Goal: Information Seeking & Learning: Learn about a topic

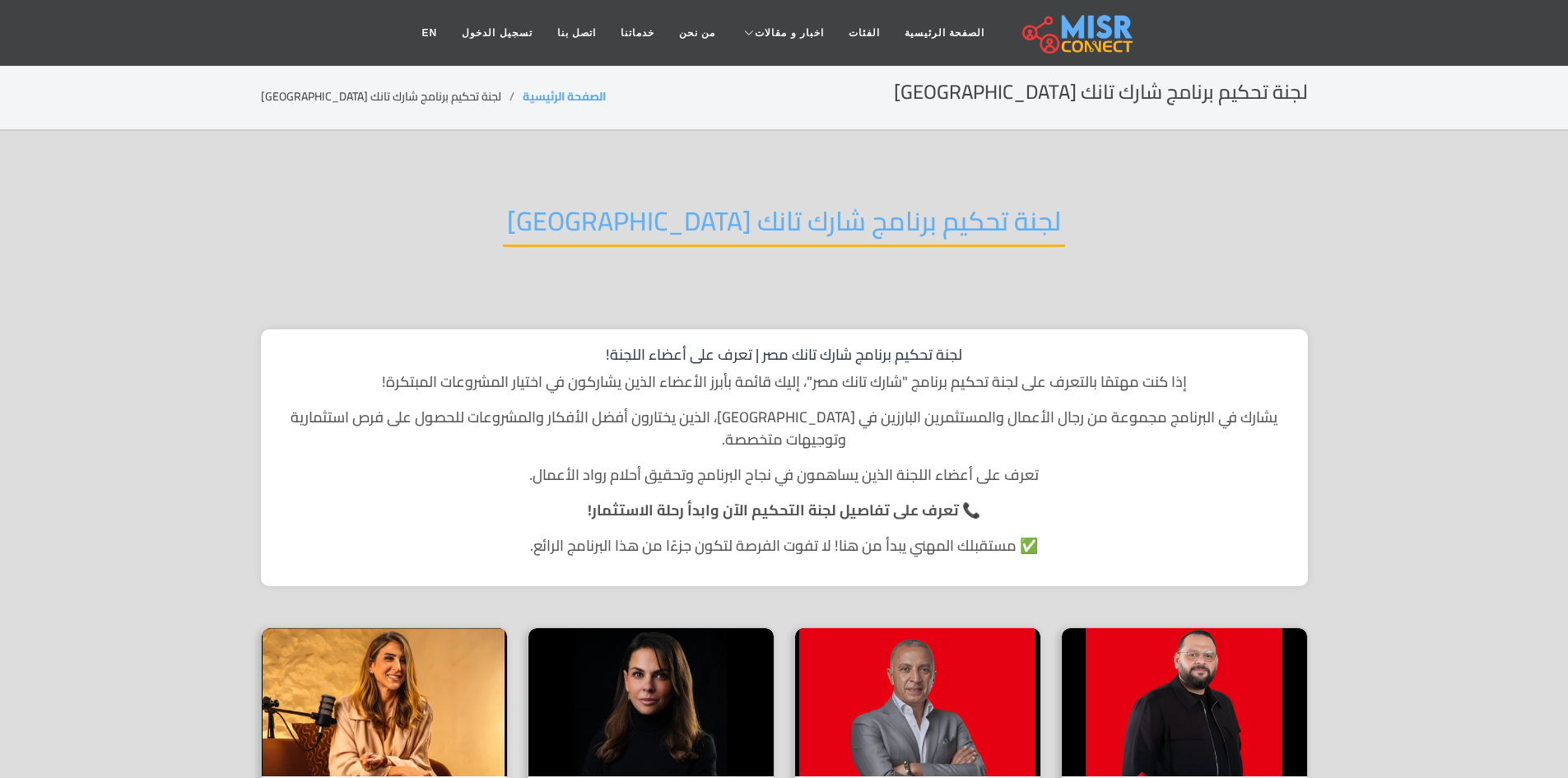
scroll to position [329, 0]
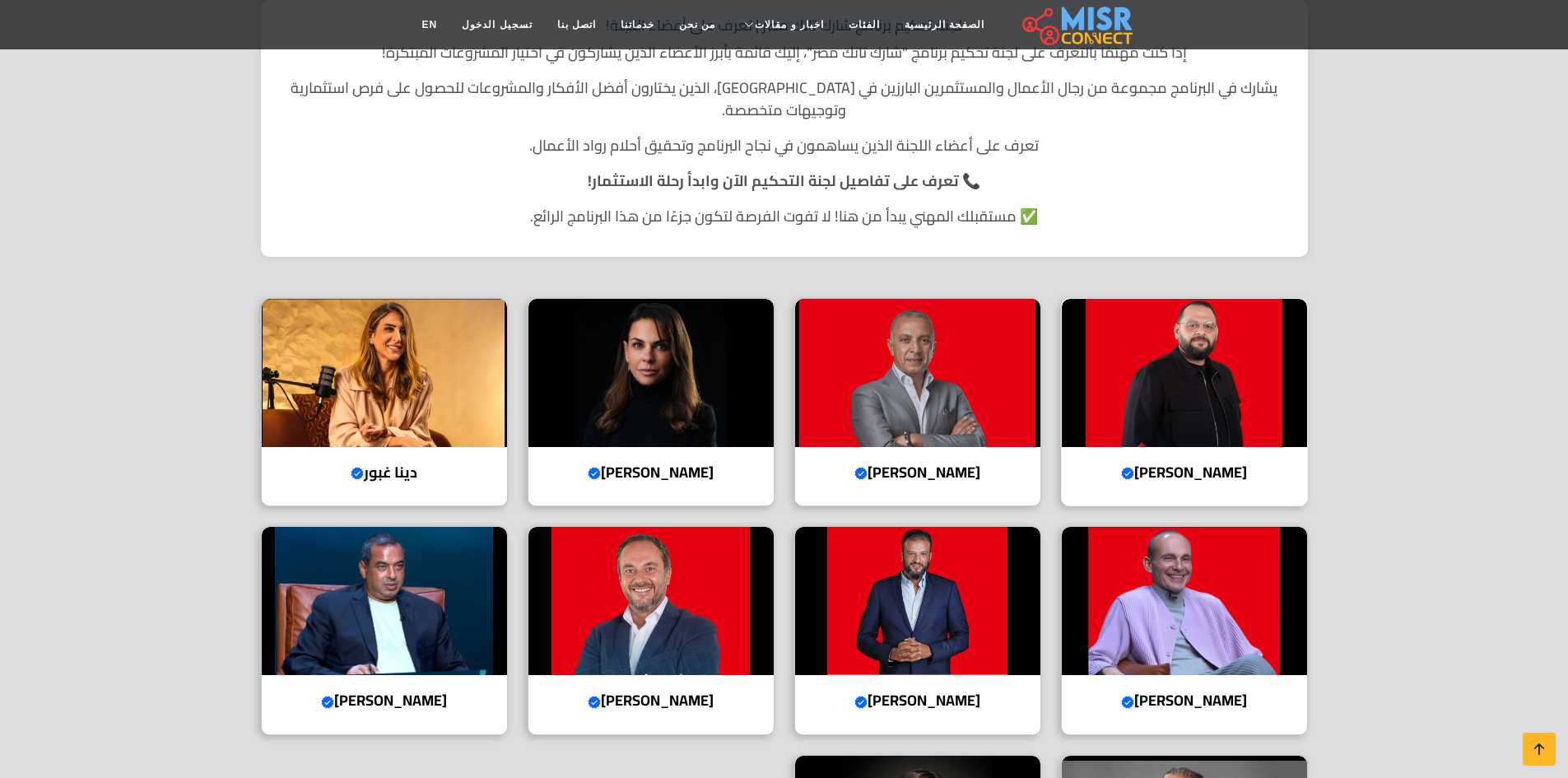
click at [1188, 399] on img at bounding box center [1185, 373] width 246 height 148
click at [978, 403] on img at bounding box center [918, 373] width 246 height 148
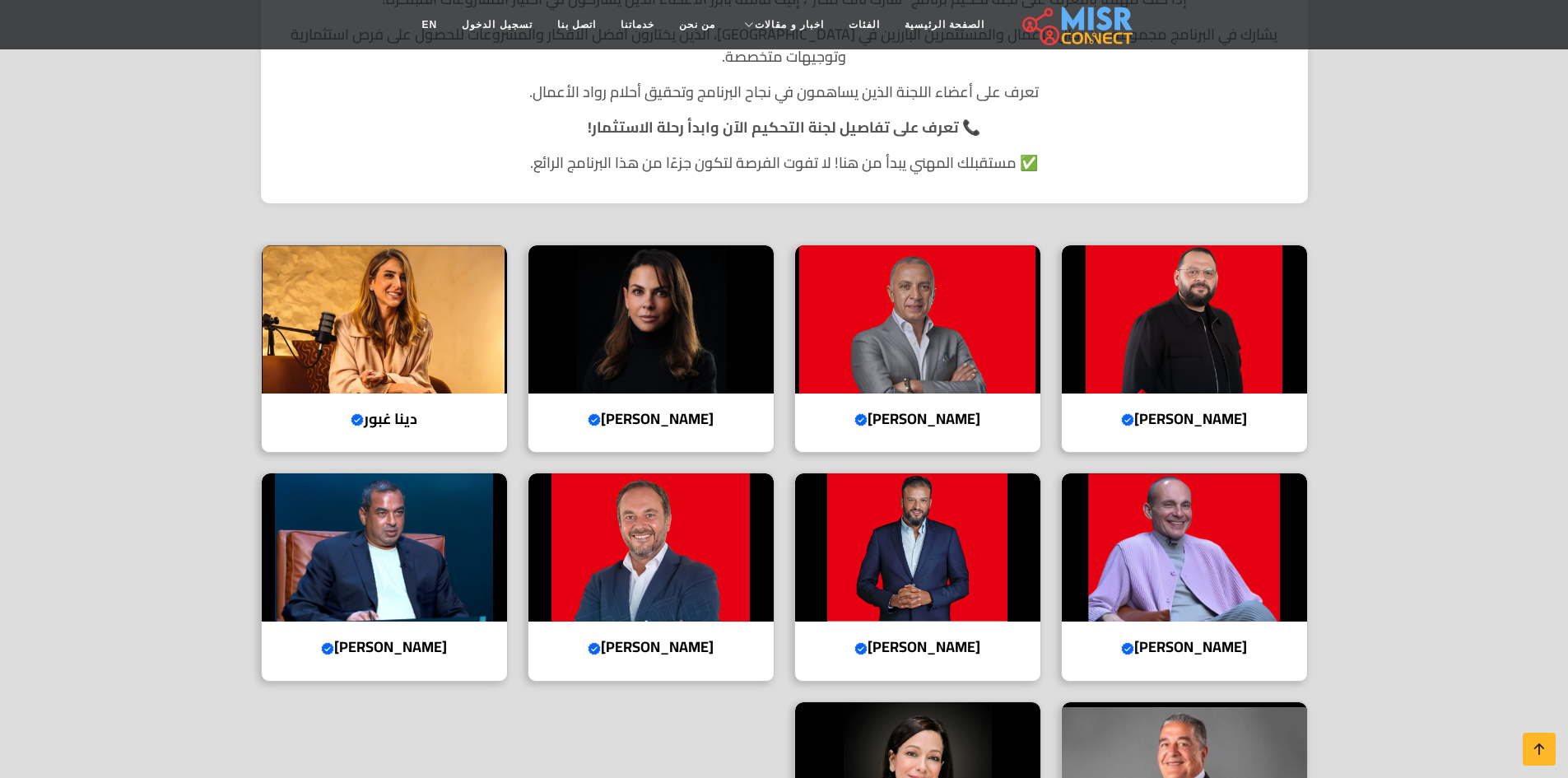
scroll to position [411, 0]
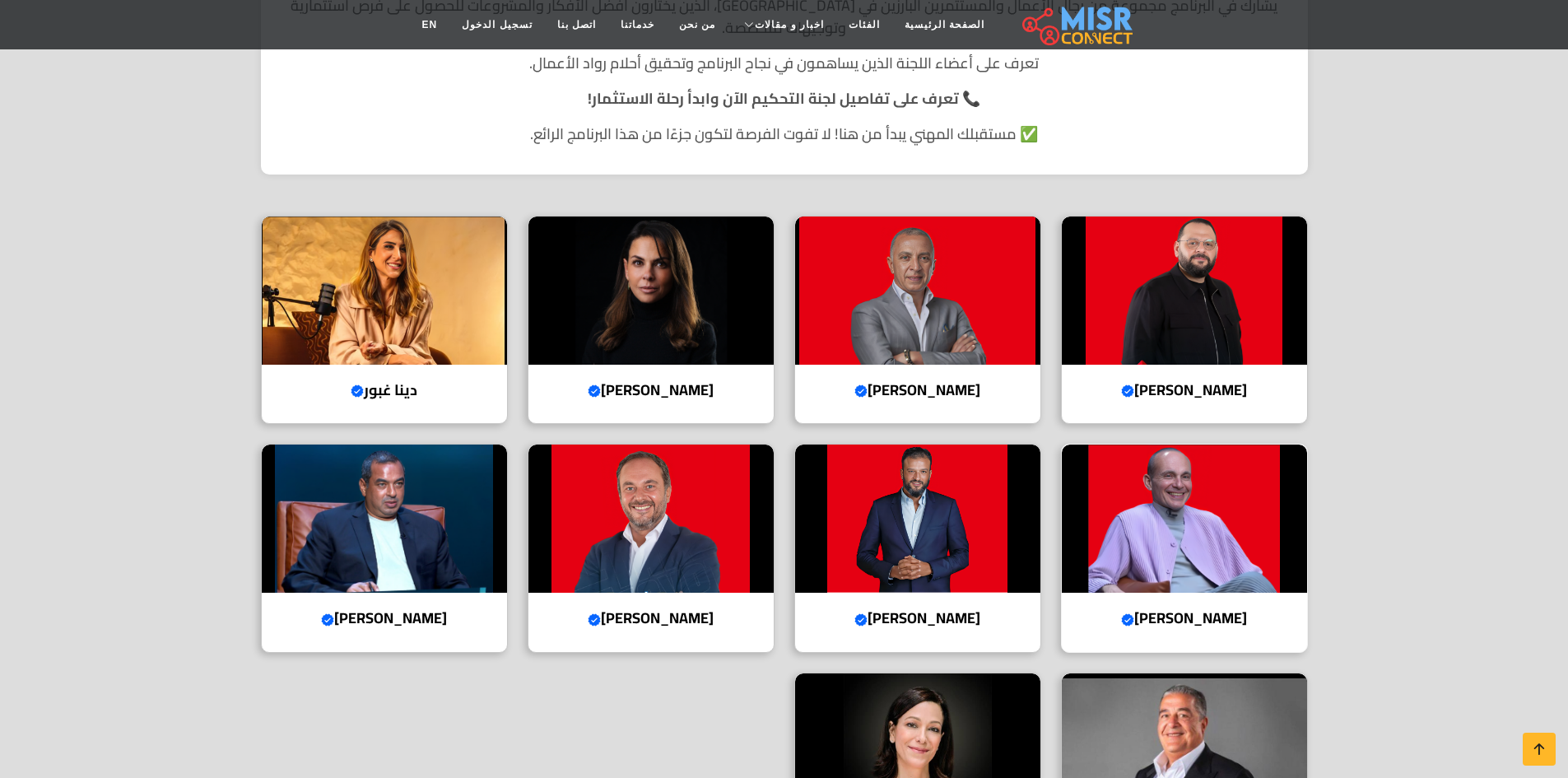
click at [1257, 480] on img at bounding box center [1185, 519] width 246 height 148
click at [978, 547] on img at bounding box center [918, 519] width 246 height 148
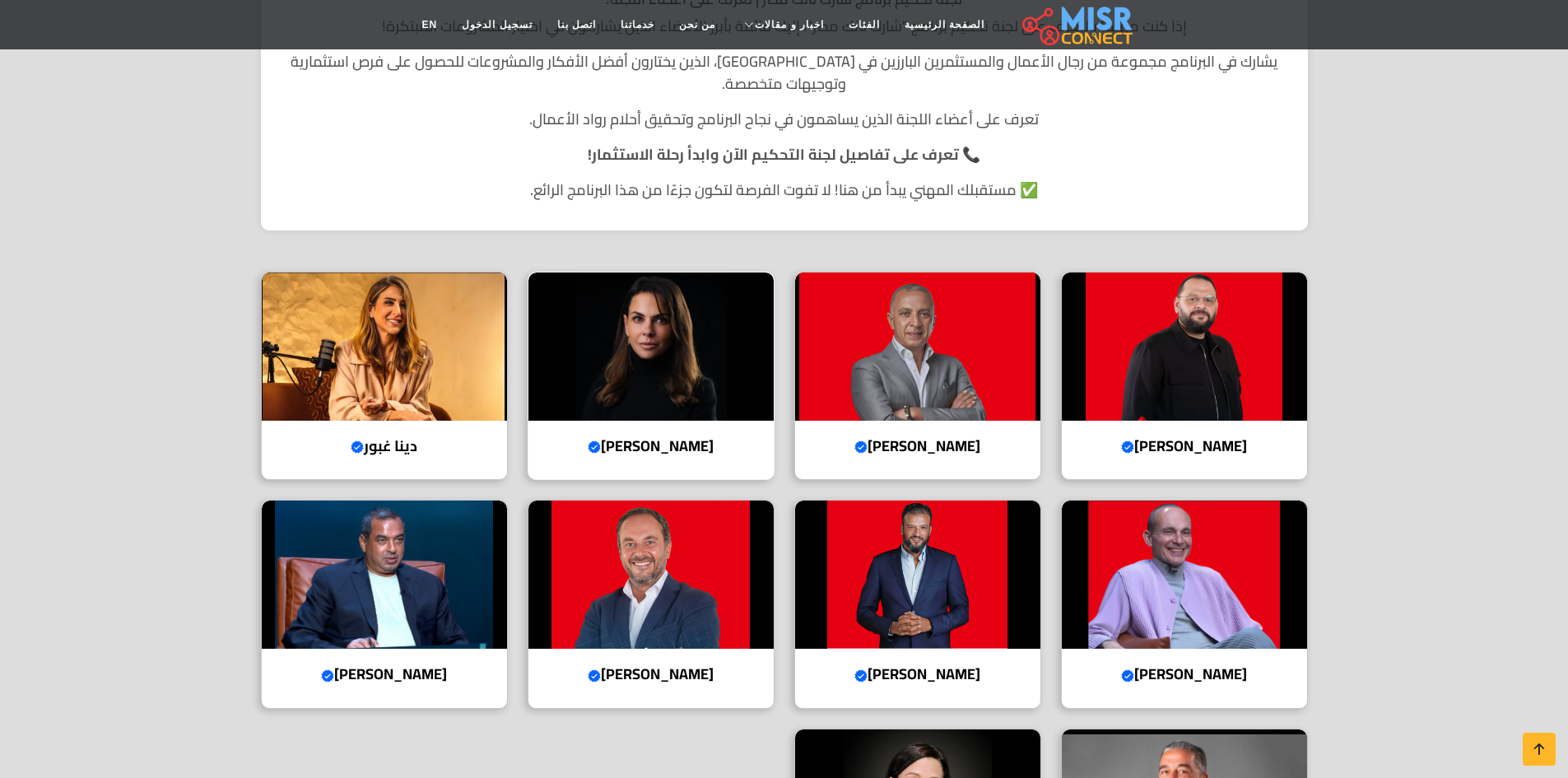
scroll to position [329, 0]
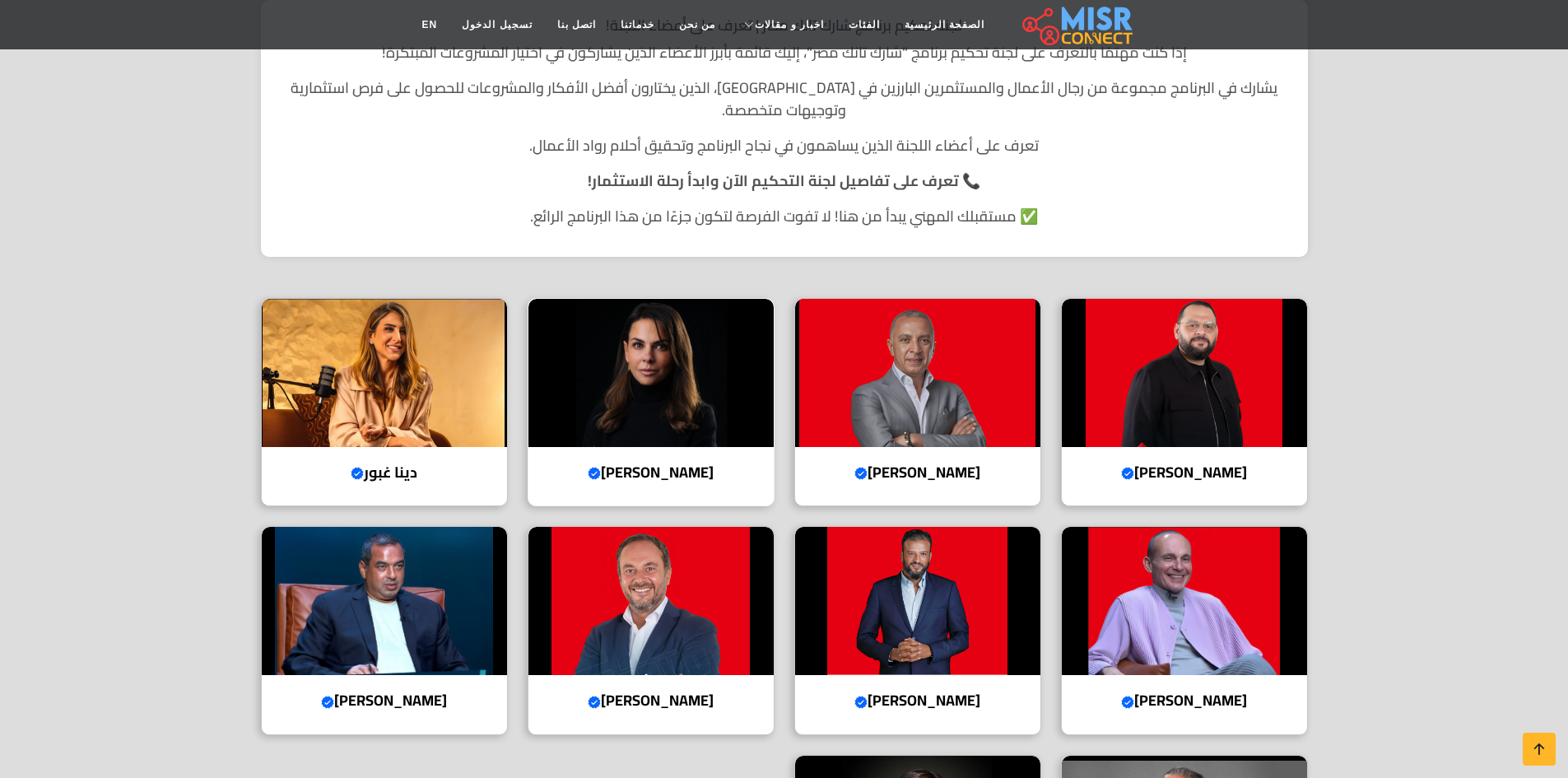
click at [649, 395] on img at bounding box center [651, 373] width 246 height 148
click at [977, 338] on img at bounding box center [918, 373] width 246 height 148
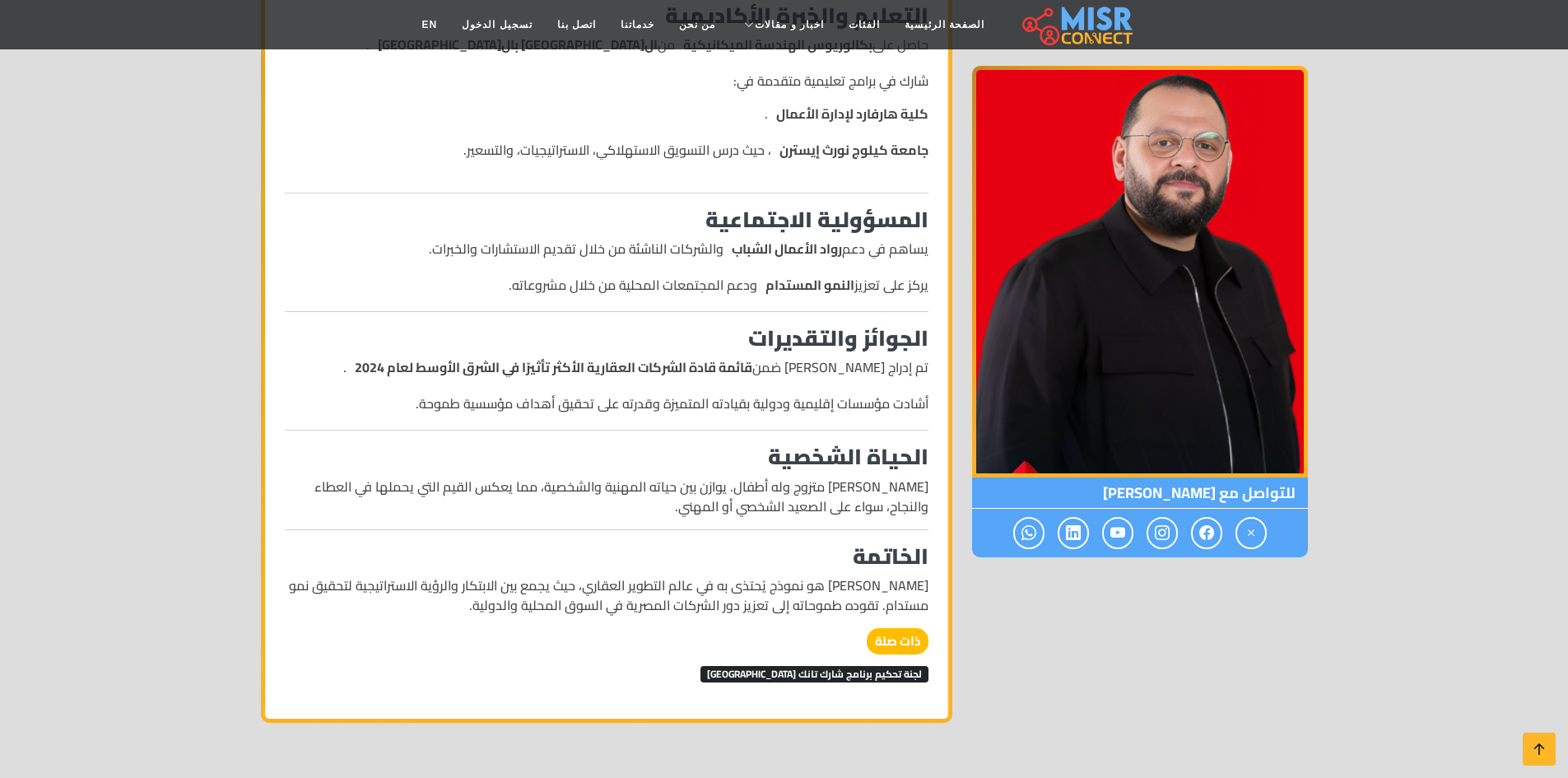
scroll to position [1317, 0]
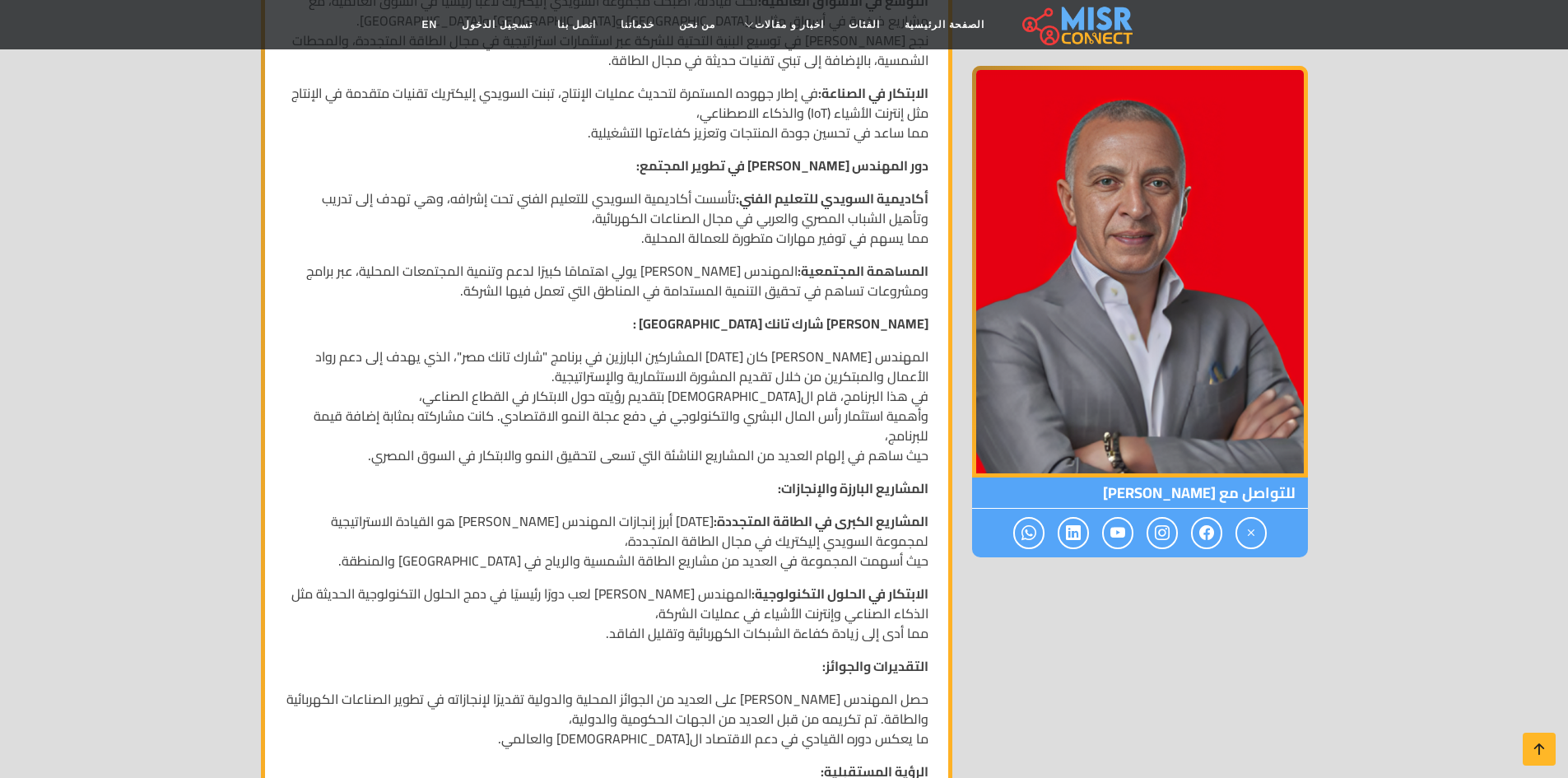
scroll to position [1234, 0]
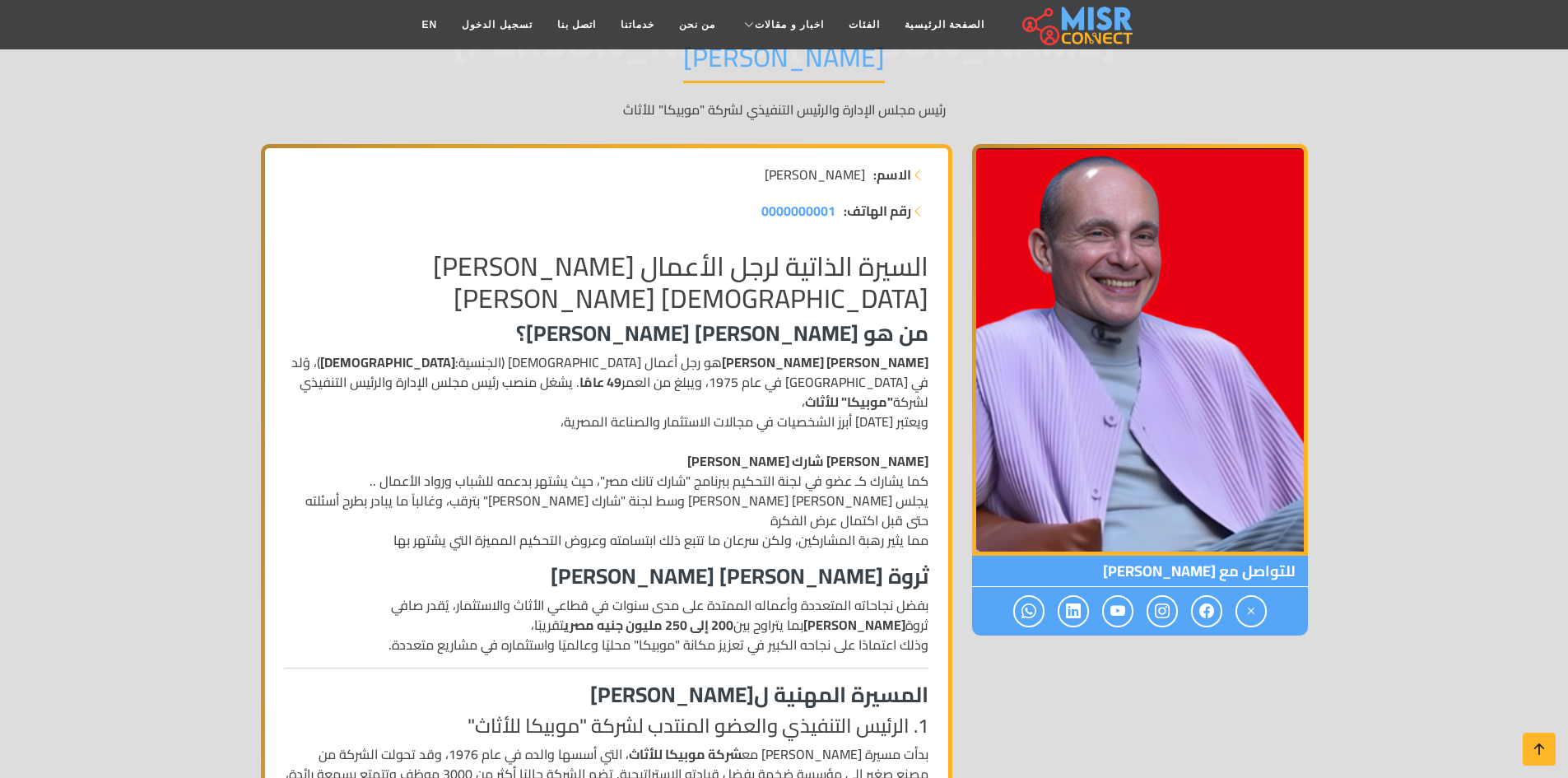
scroll to position [165, 0]
click at [805, 388] on strong ""موبيكا" للأثاث" at bounding box center [849, 401] width 88 height 25
copy strong "موبيكا"
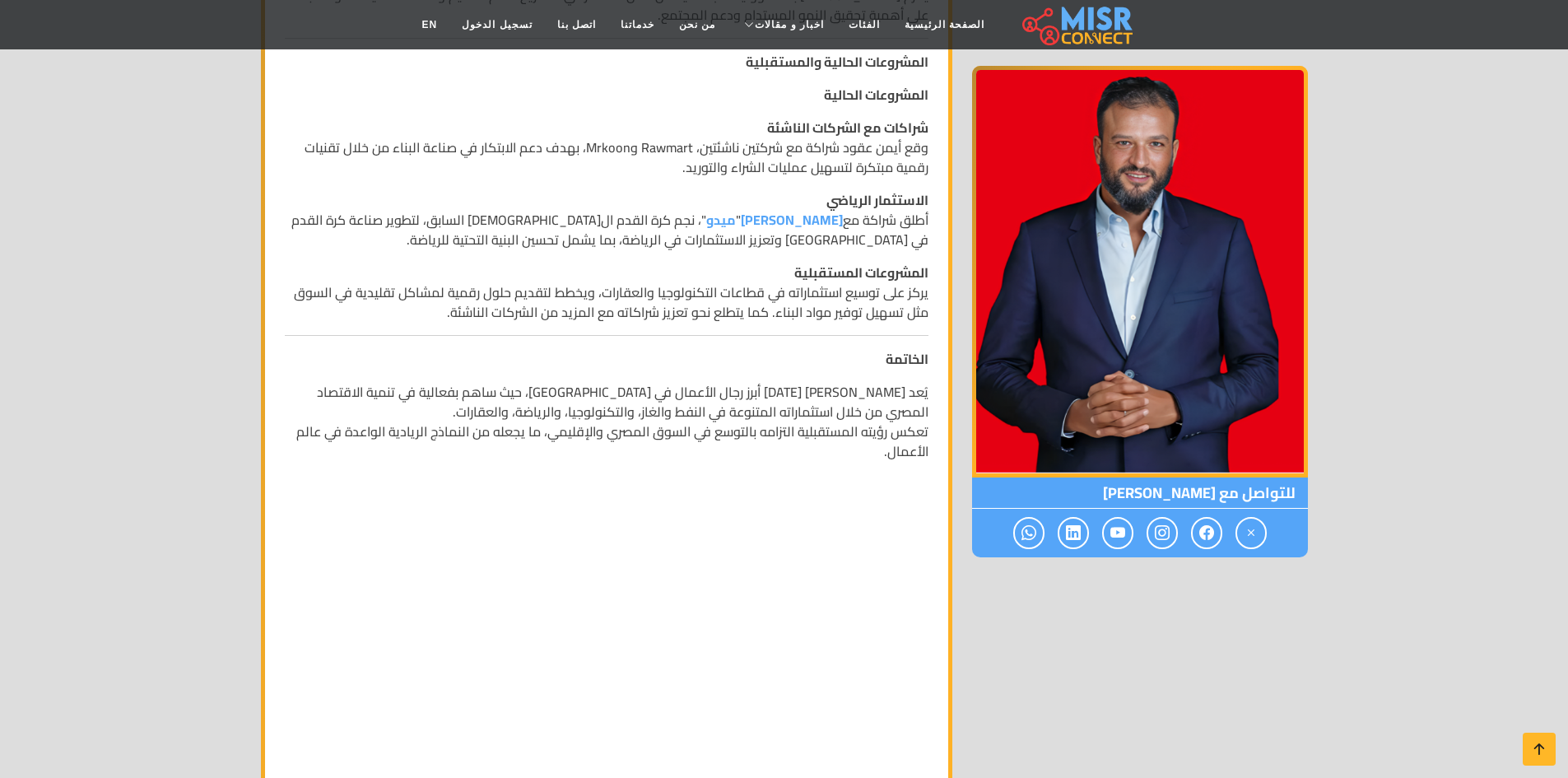
scroll to position [1399, 0]
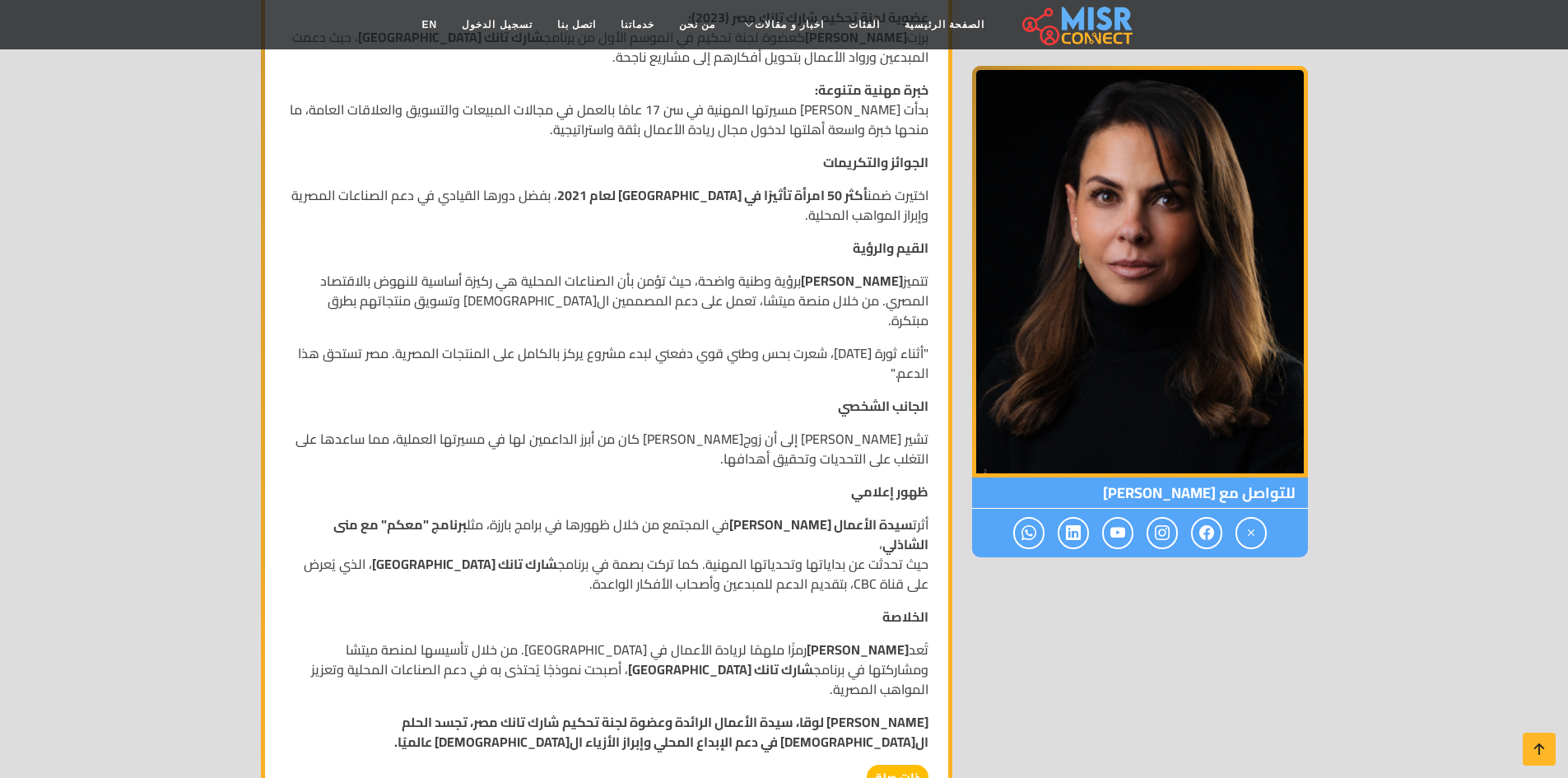
scroll to position [740, 0]
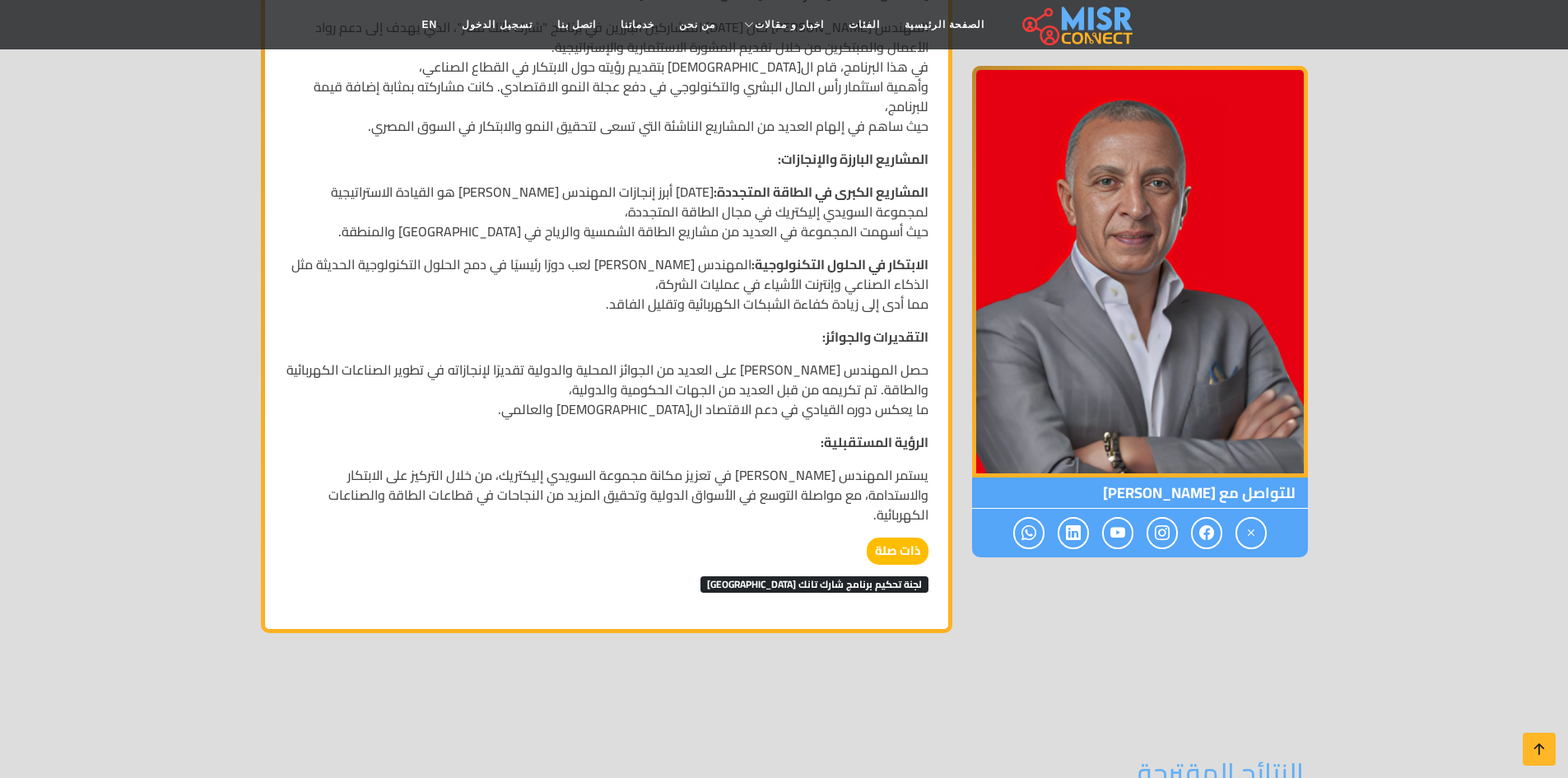
scroll to position [1399, 0]
